Goal: Task Accomplishment & Management: Manage account settings

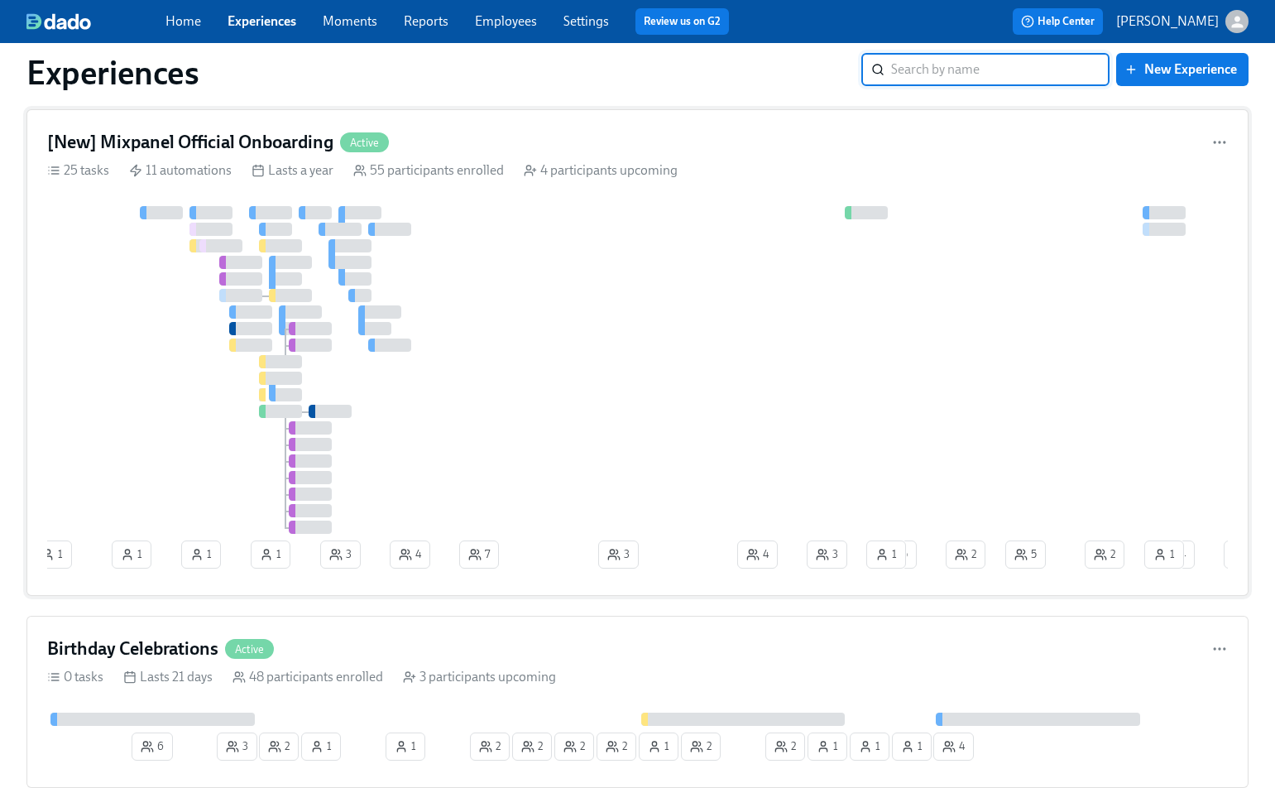
scroll to position [41, 0]
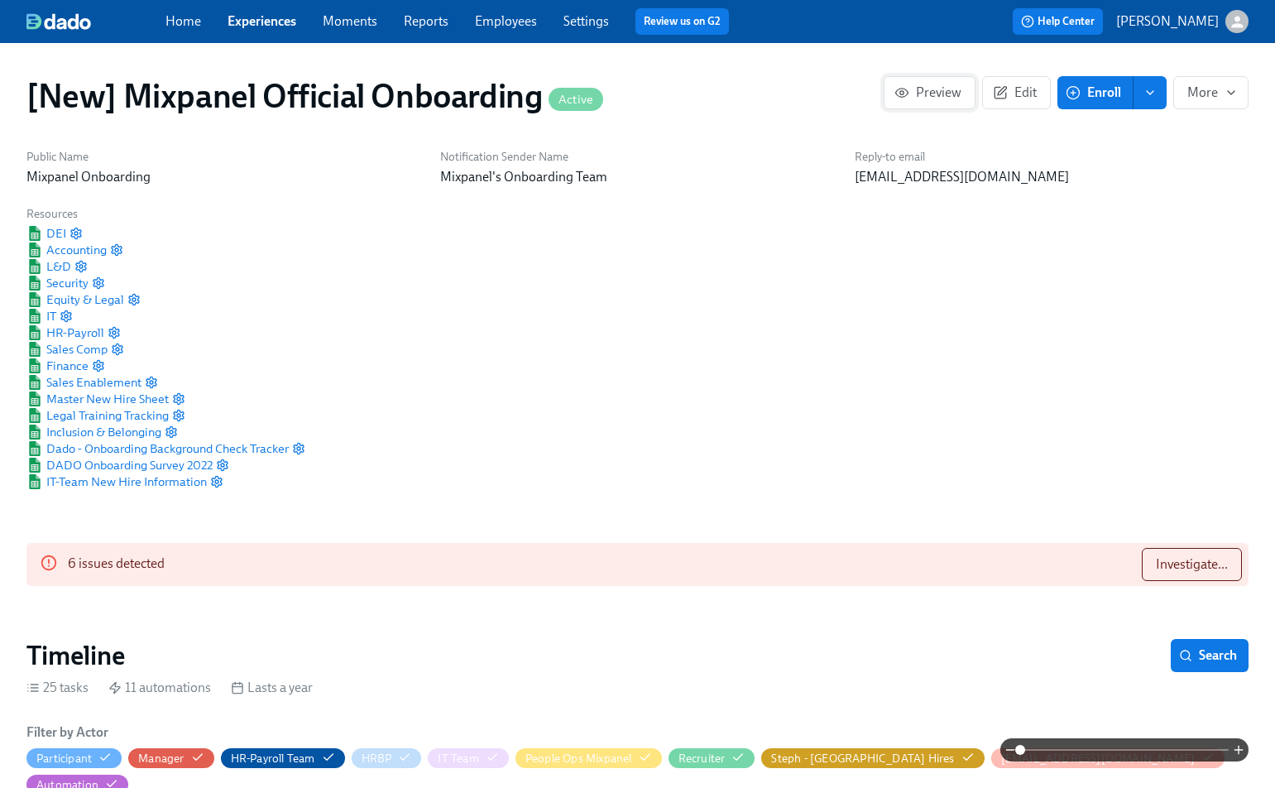
scroll to position [0, 27189]
click at [1010, 96] on span "Edit" at bounding box center [1016, 92] width 41 height 17
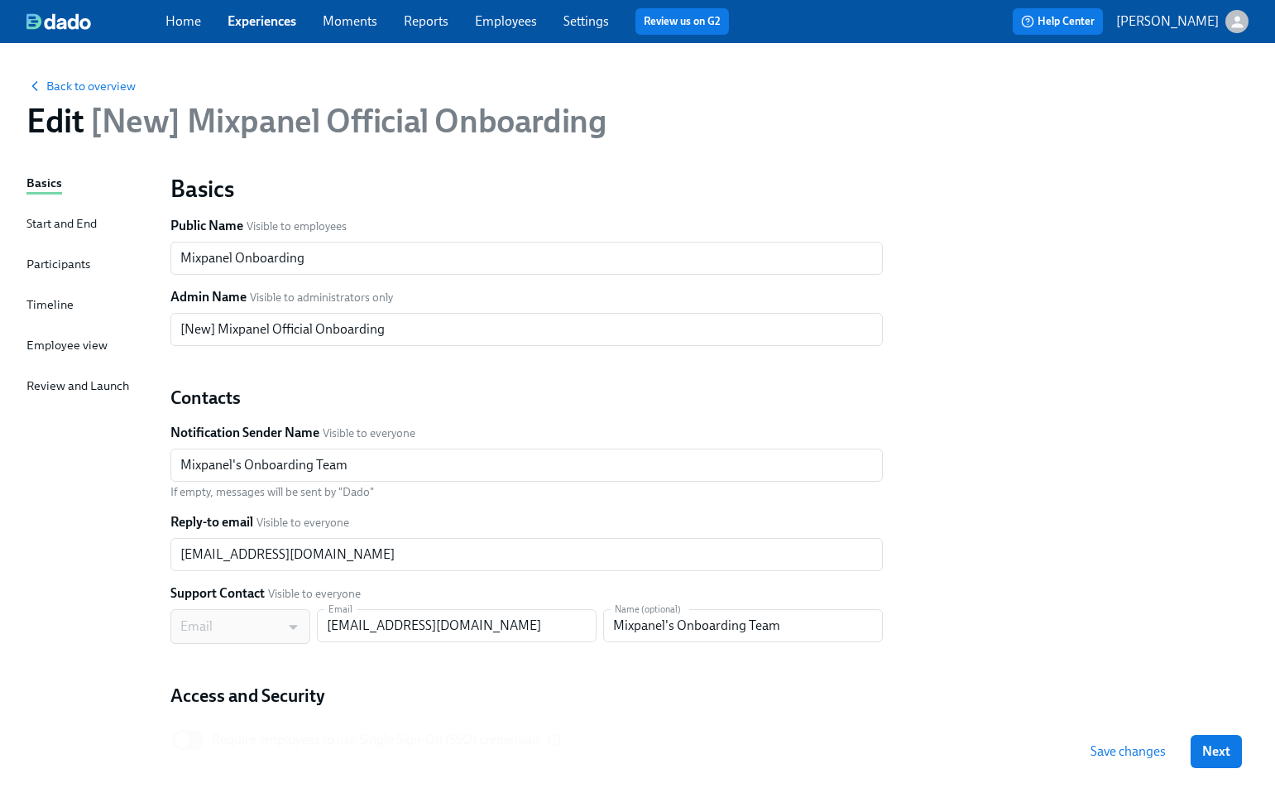
scroll to position [122, 0]
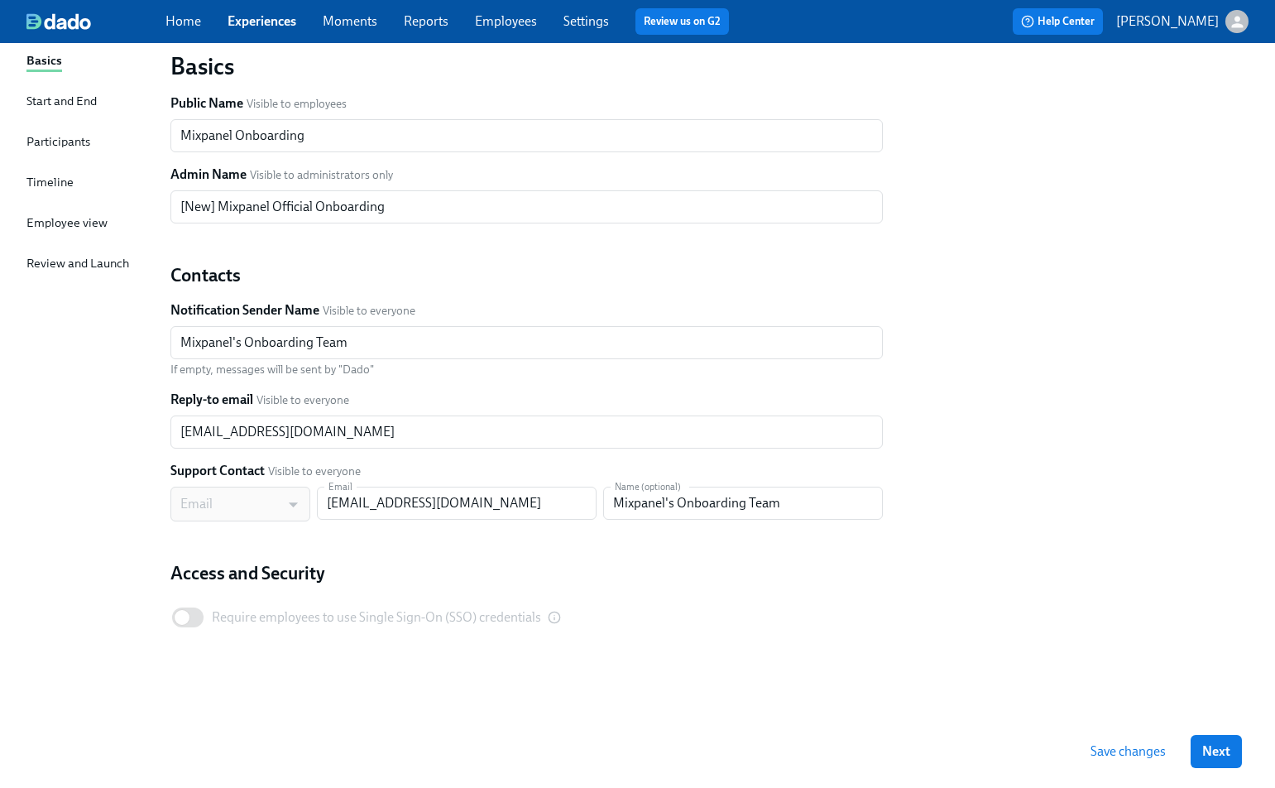
click at [58, 191] on div "Timeline" at bounding box center [49, 183] width 47 height 21
click at [56, 184] on div "Timeline" at bounding box center [49, 182] width 47 height 18
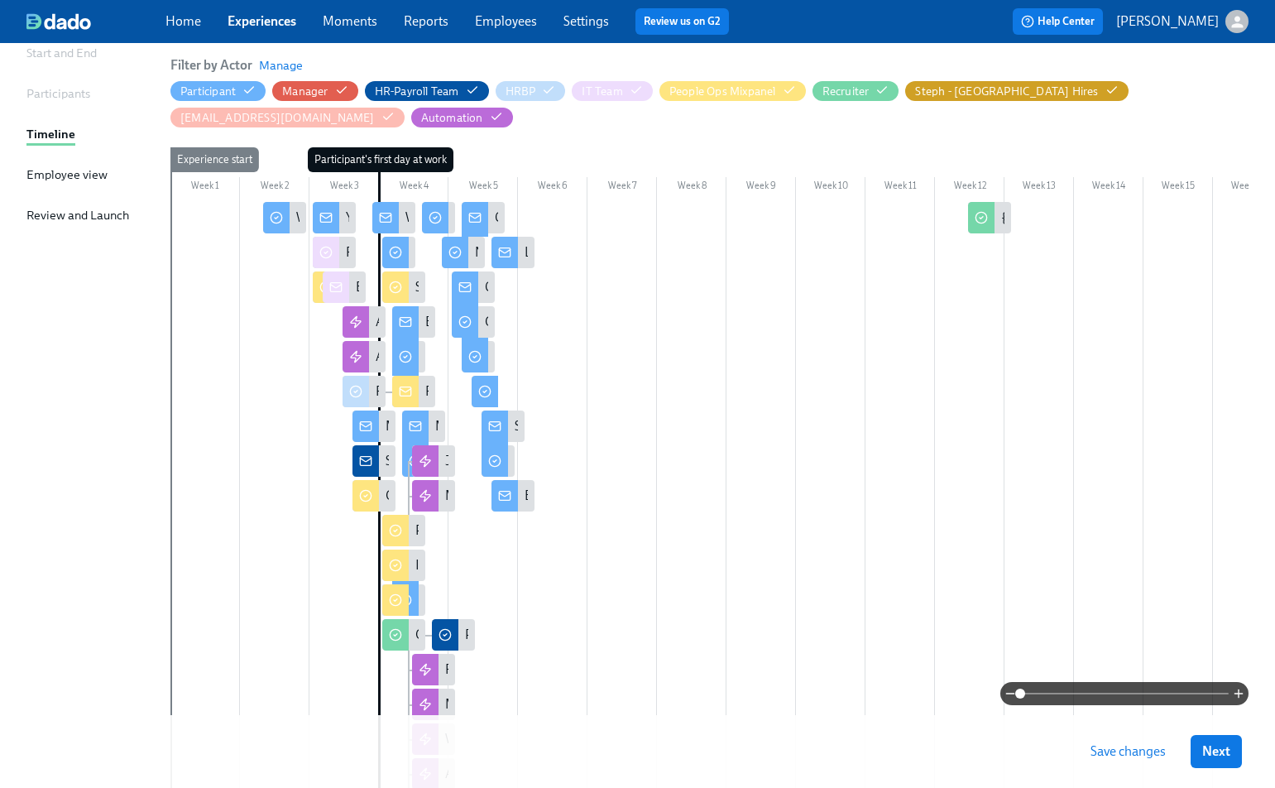
scroll to position [171, 0]
click at [1240, 700] on div at bounding box center [1124, 693] width 248 height 23
click at [1240, 698] on icon "button" at bounding box center [1238, 693] width 13 height 13
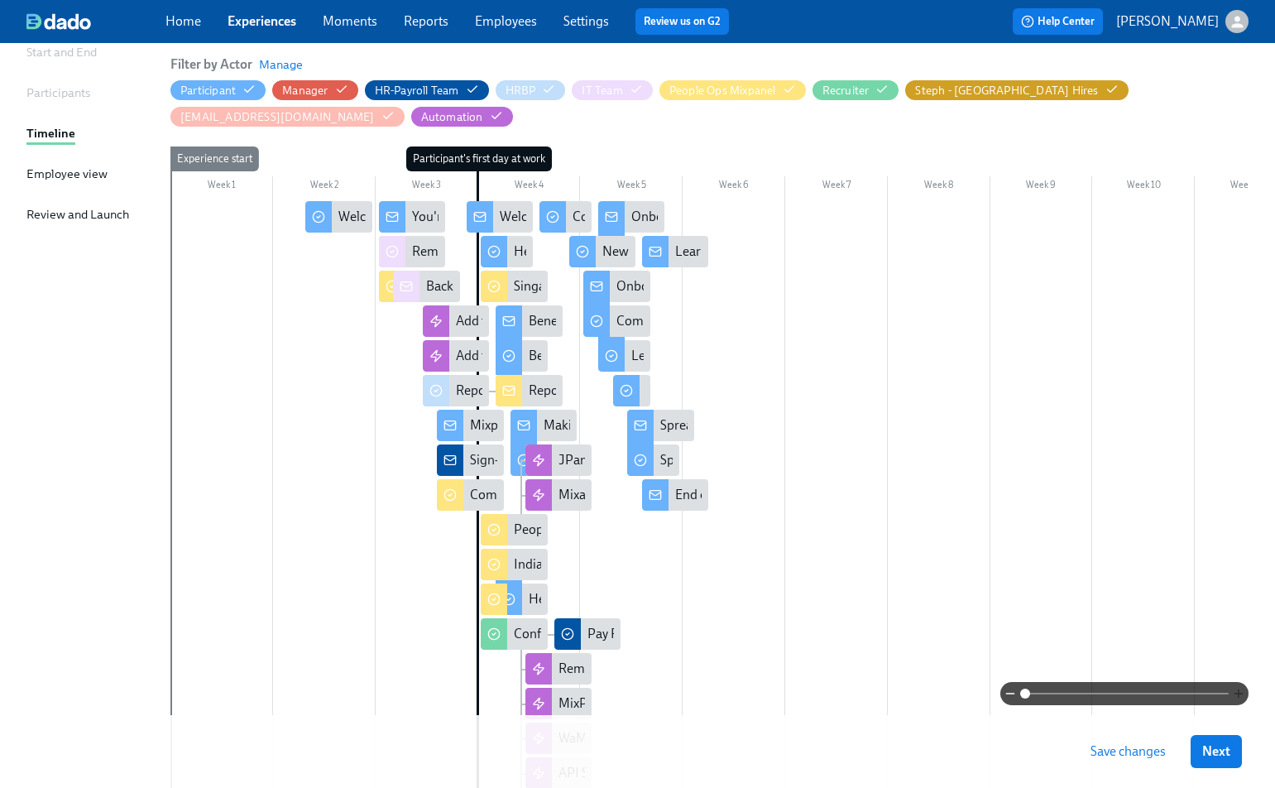
click at [1240, 698] on icon "button" at bounding box center [1238, 693] width 13 height 13
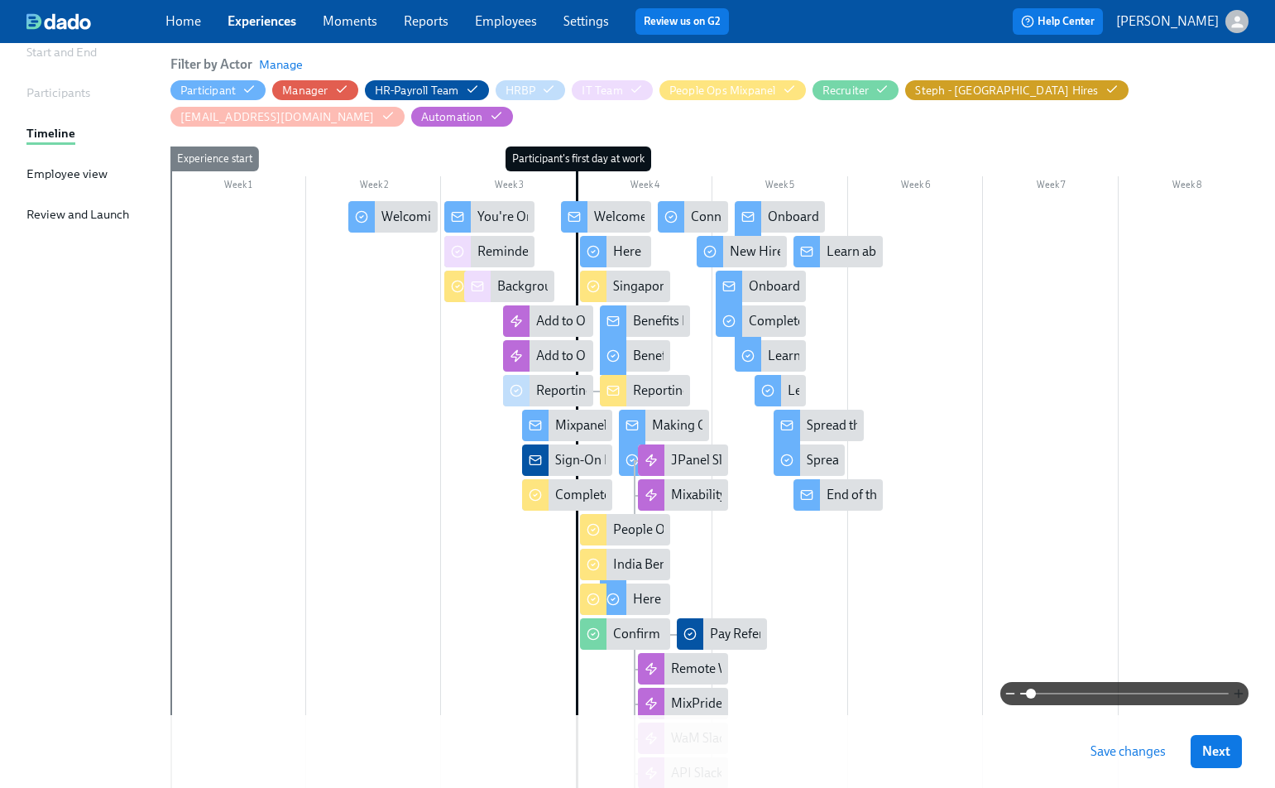
click at [1240, 698] on icon "button" at bounding box center [1238, 693] width 13 height 13
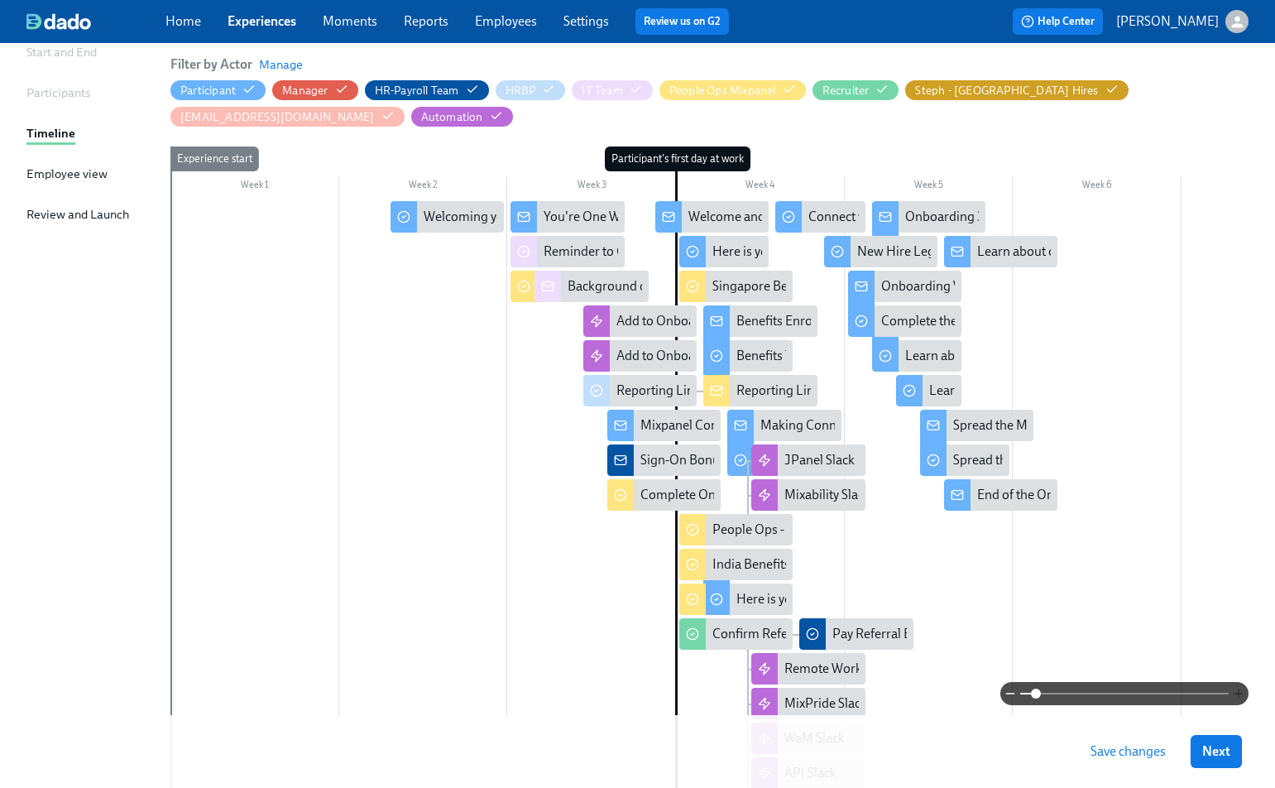
click at [1240, 698] on icon "button" at bounding box center [1238, 693] width 13 height 13
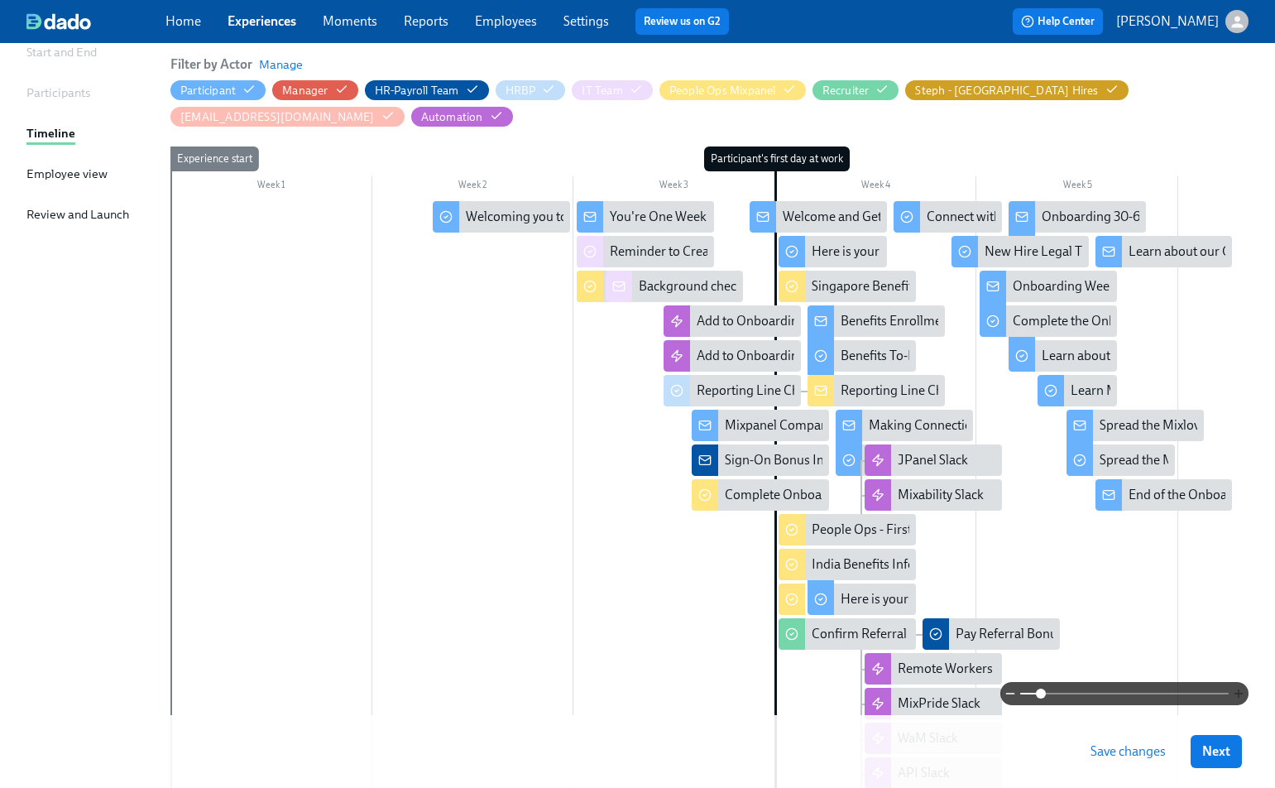
click at [1240, 698] on icon "button" at bounding box center [1238, 693] width 13 height 13
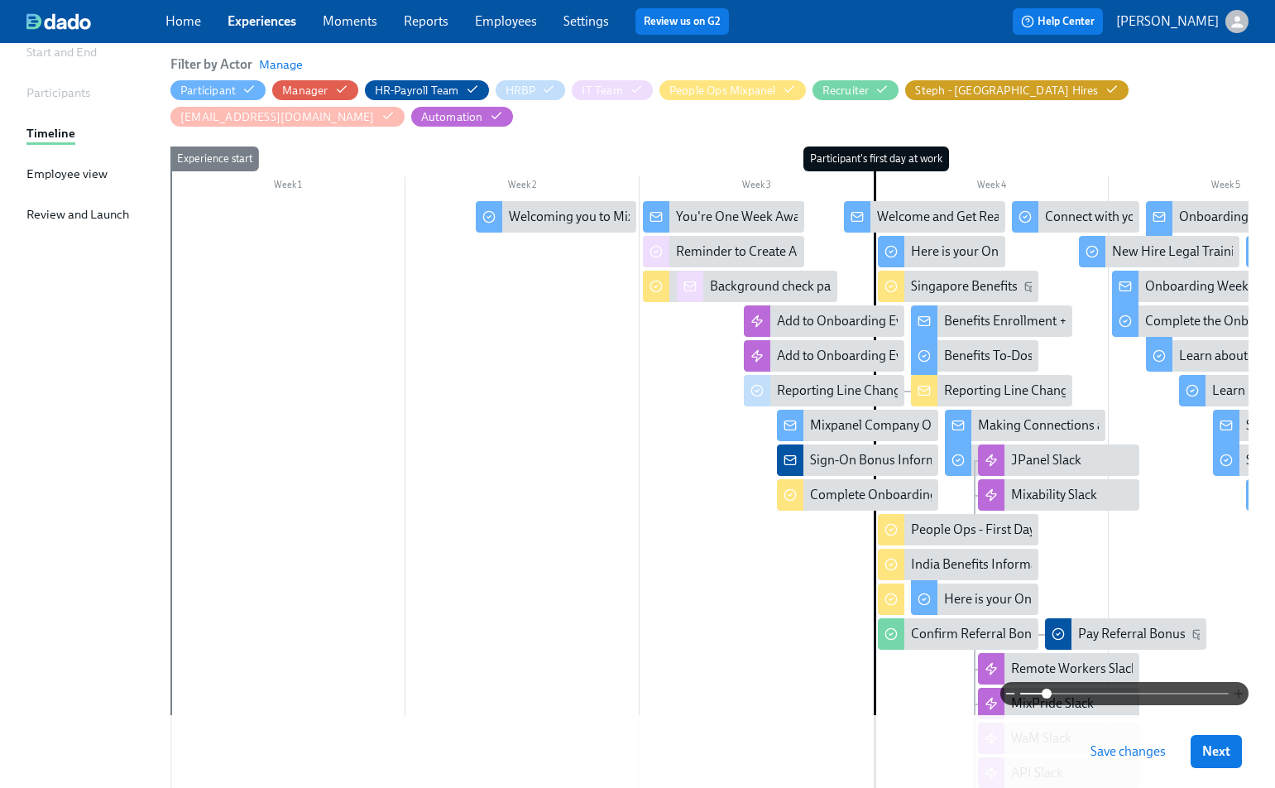
click at [1240, 698] on icon "button" at bounding box center [1238, 693] width 13 height 13
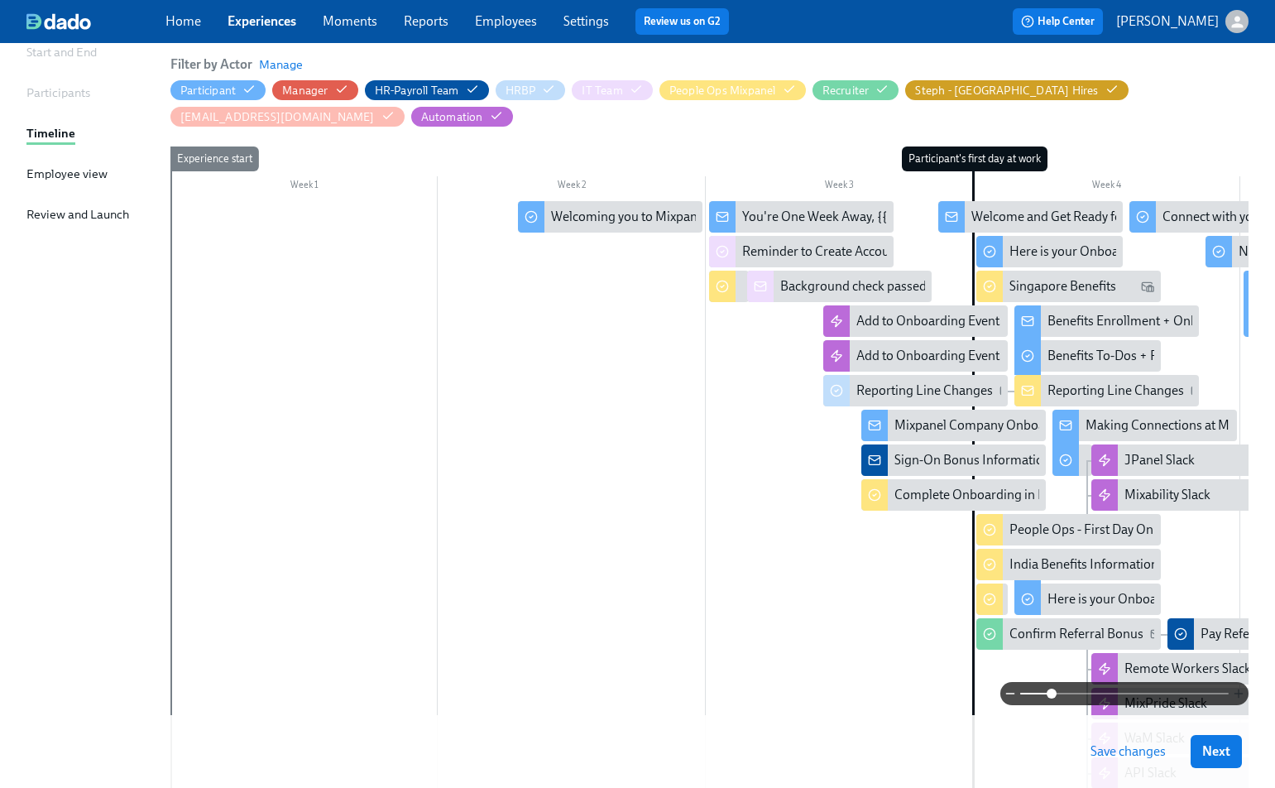
click at [1240, 698] on icon "button" at bounding box center [1238, 693] width 13 height 13
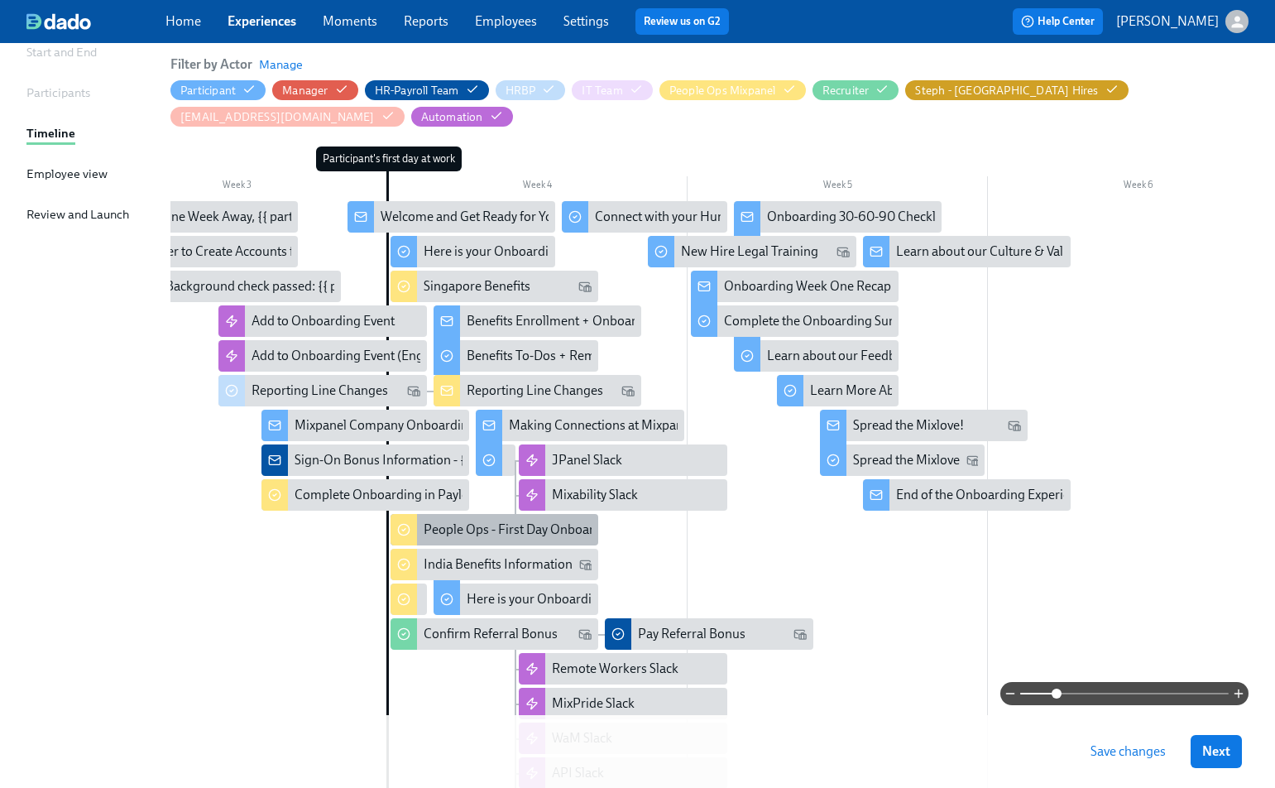
scroll to position [0, 689]
